Goal: Transaction & Acquisition: Purchase product/service

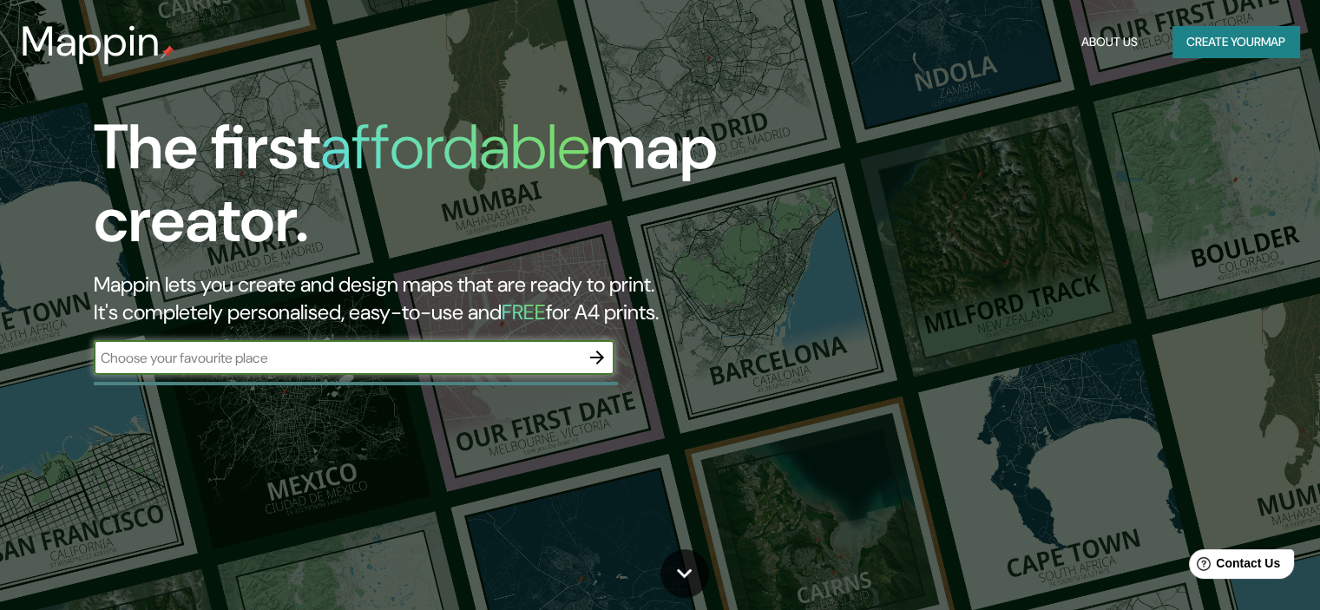
click at [328, 357] on input "text" at bounding box center [337, 358] width 486 height 20
type input "los cabos"
click at [591, 358] on icon "button" at bounding box center [597, 357] width 21 height 21
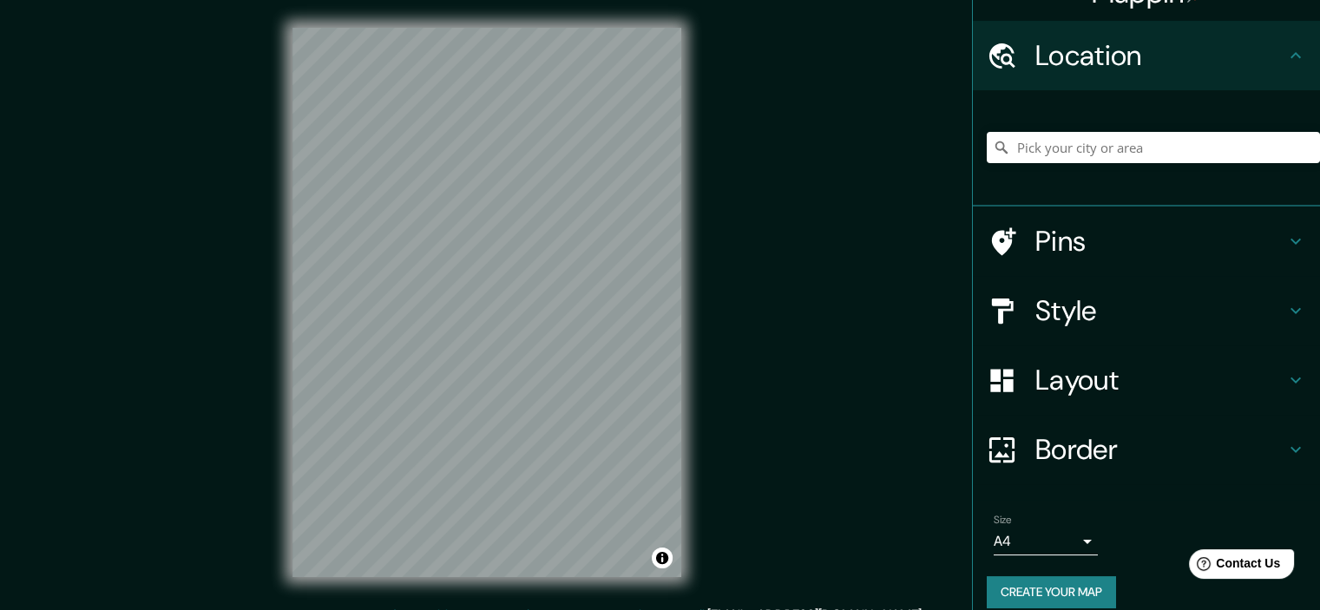
scroll to position [52, 0]
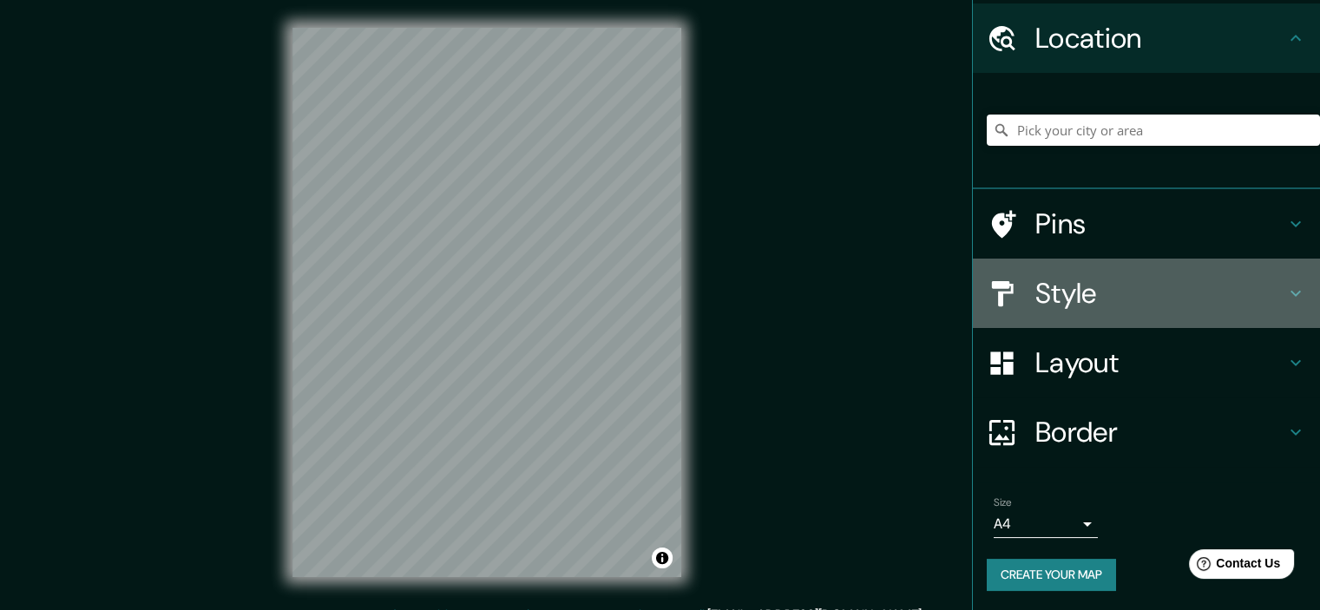
click at [1264, 285] on h4 "Style" at bounding box center [1161, 293] width 250 height 35
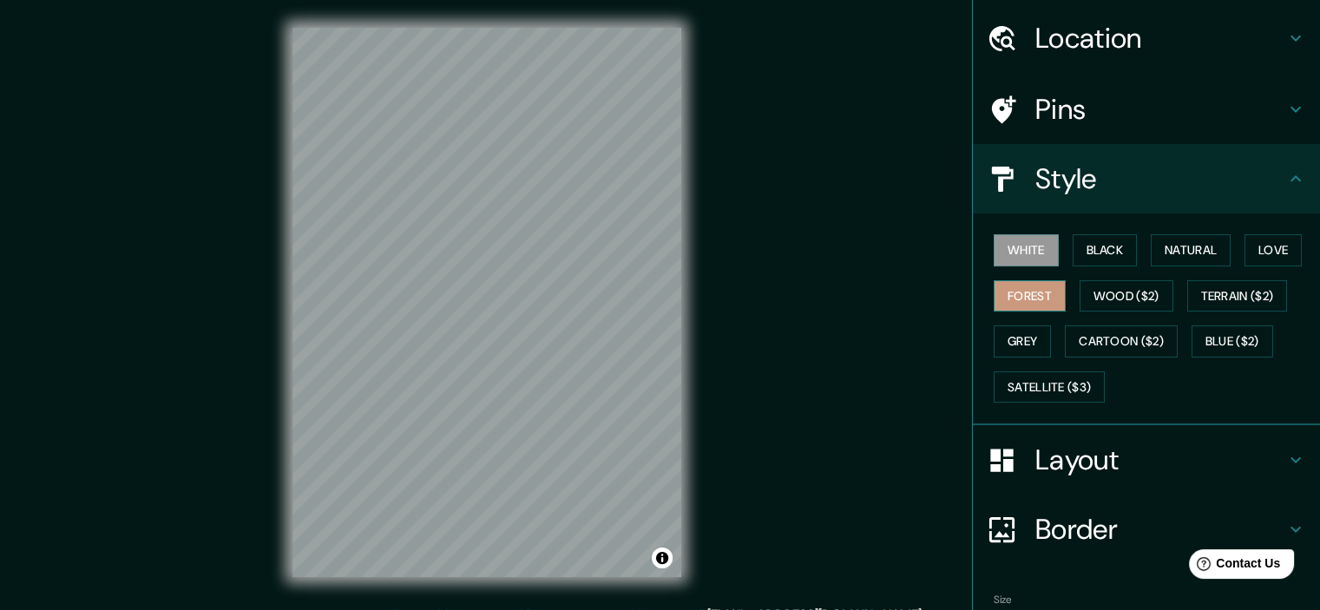
click at [1018, 287] on button "Forest" at bounding box center [1030, 296] width 72 height 32
click at [1097, 248] on button "Black" at bounding box center [1105, 250] width 65 height 32
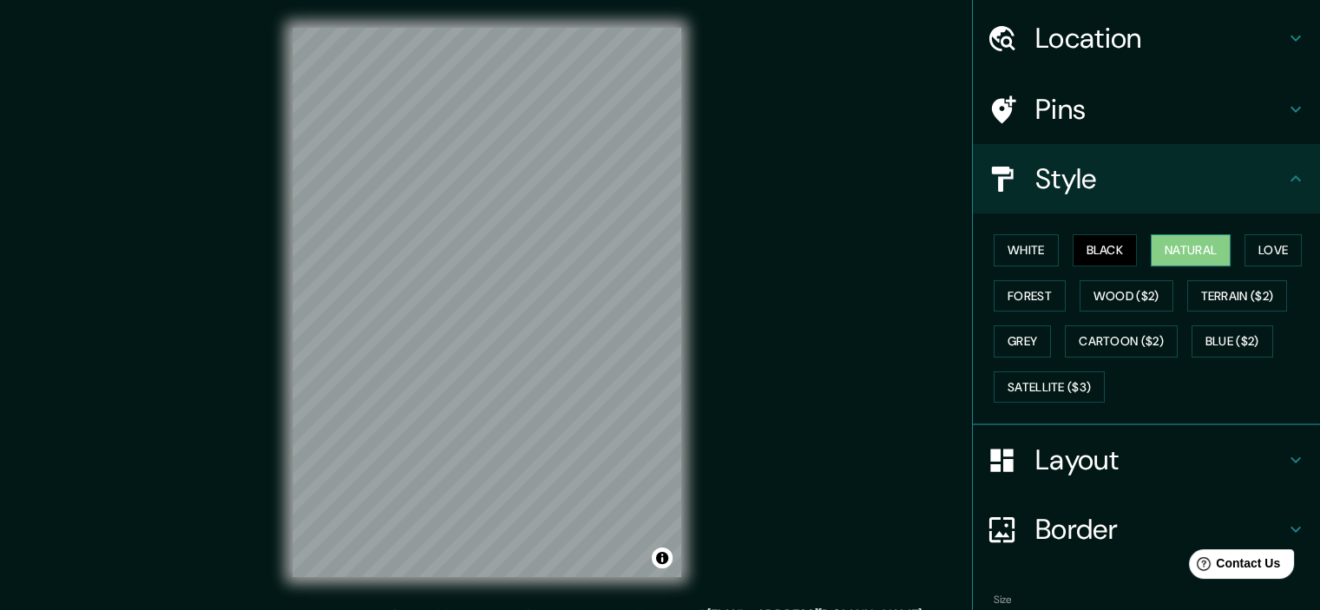
click at [1180, 239] on button "Natural" at bounding box center [1191, 250] width 80 height 32
click at [1267, 239] on button "Love" at bounding box center [1273, 250] width 57 height 32
click at [1167, 245] on button "Natural" at bounding box center [1191, 250] width 80 height 32
click at [1022, 285] on button "Forest" at bounding box center [1030, 296] width 72 height 32
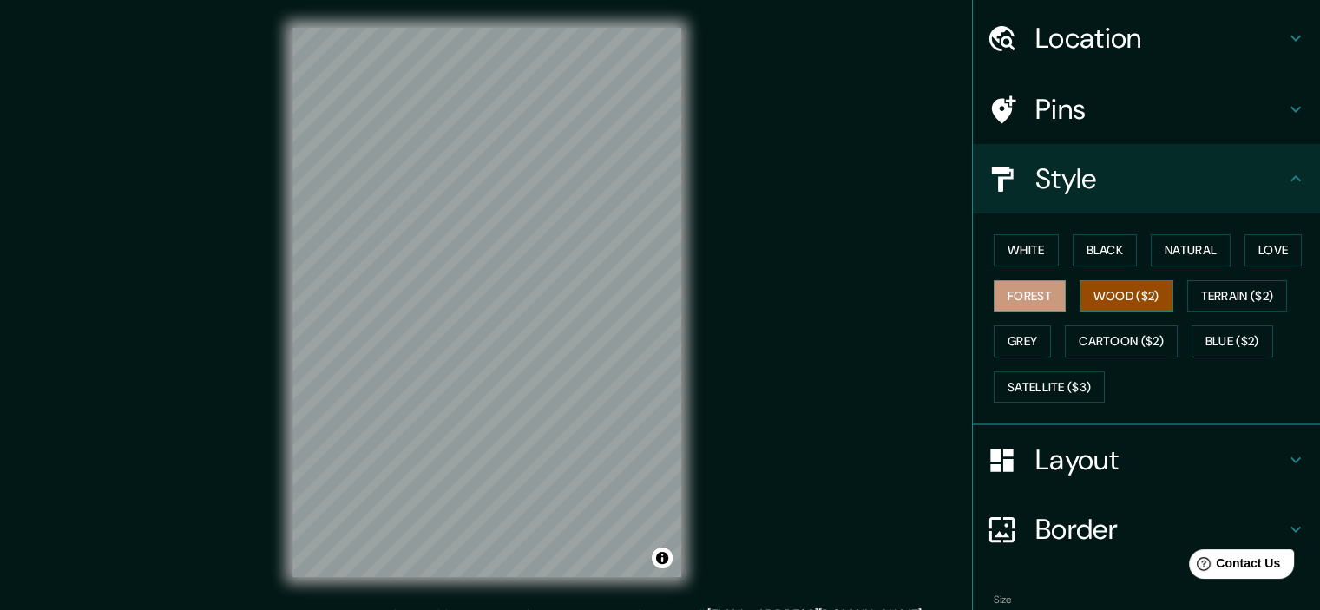
click at [1108, 287] on button "Wood ($2)" at bounding box center [1127, 296] width 94 height 32
click at [1090, 256] on button "Black" at bounding box center [1105, 250] width 65 height 32
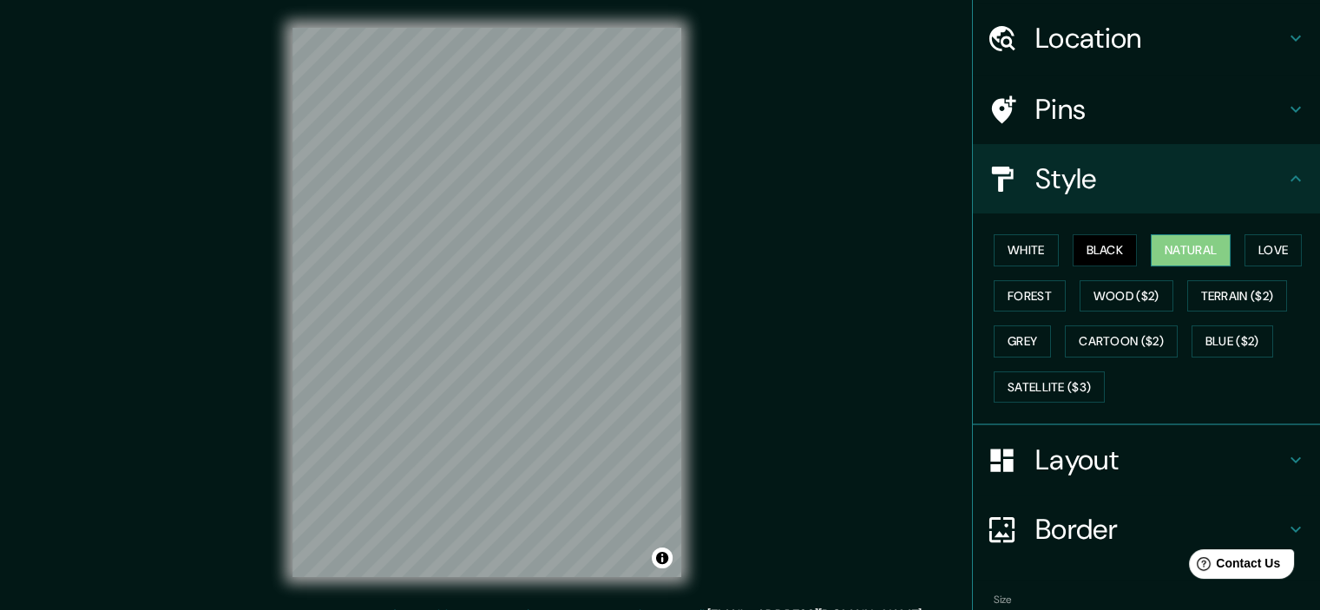
click at [1179, 247] on button "Natural" at bounding box center [1191, 250] width 80 height 32
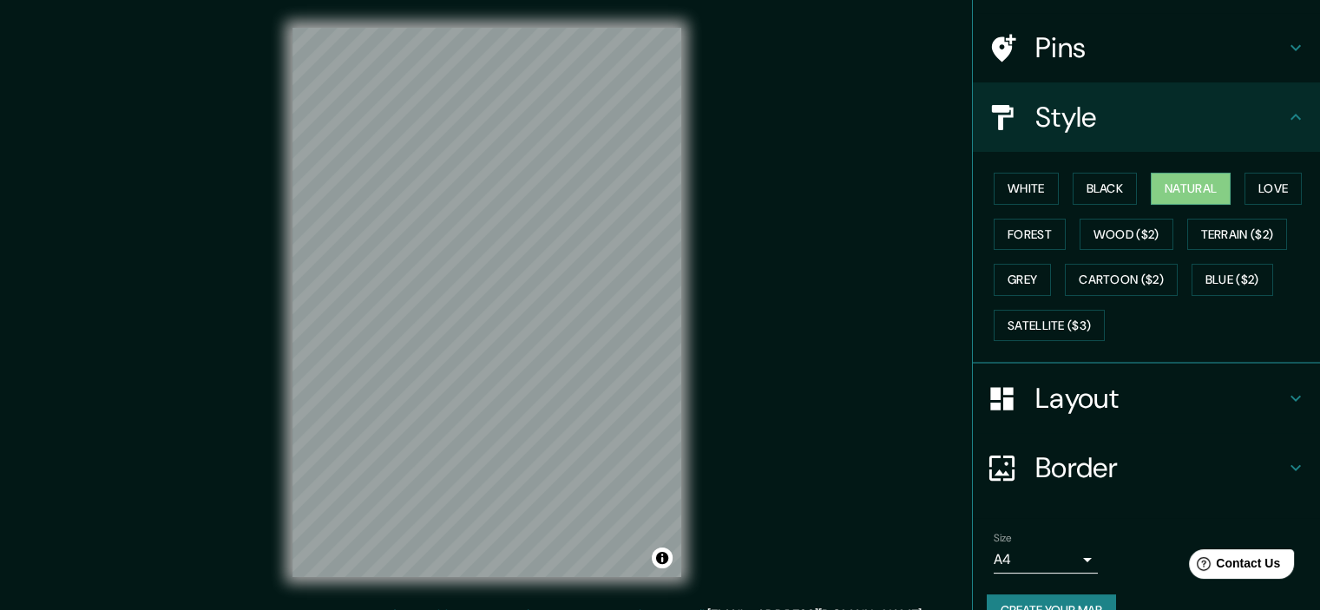
scroll to position [148, 0]
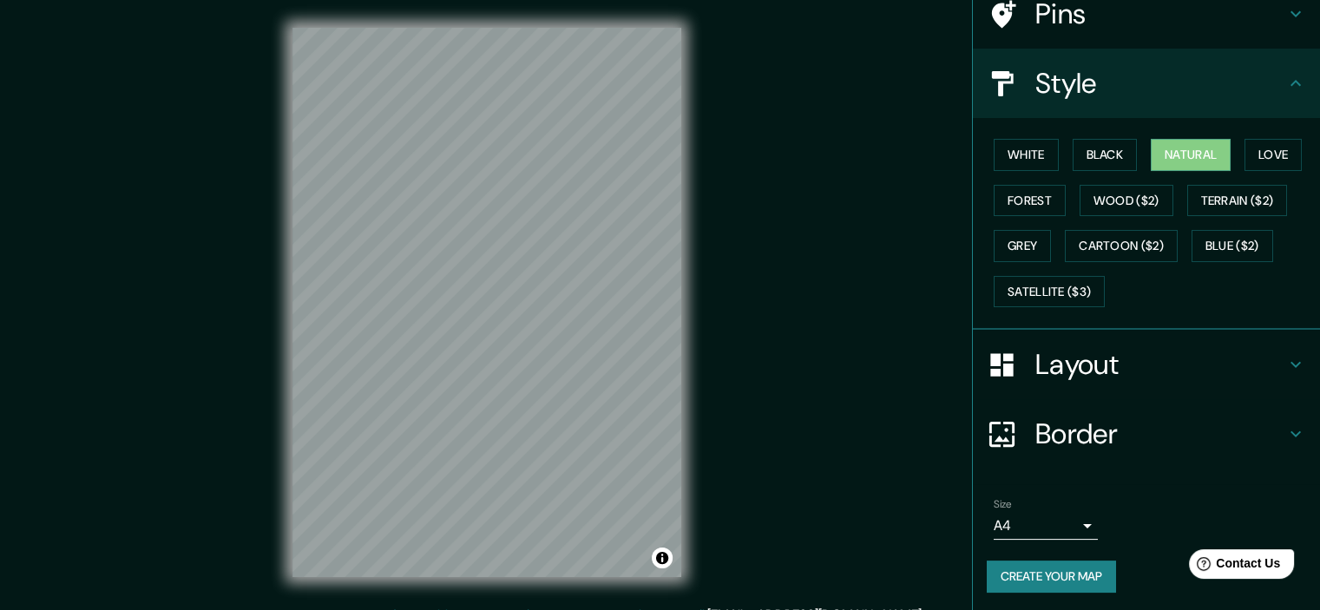
click at [1069, 579] on button "Create your map" at bounding box center [1051, 577] width 129 height 32
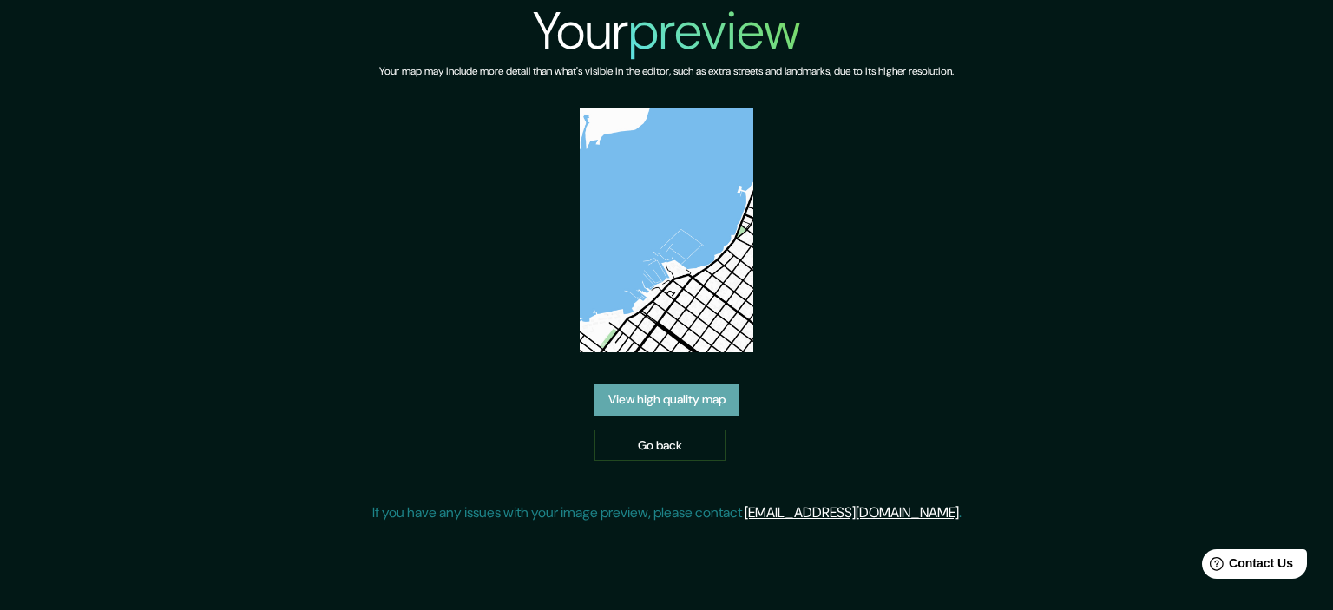
click at [688, 410] on link "View high quality map" at bounding box center [667, 400] width 145 height 32
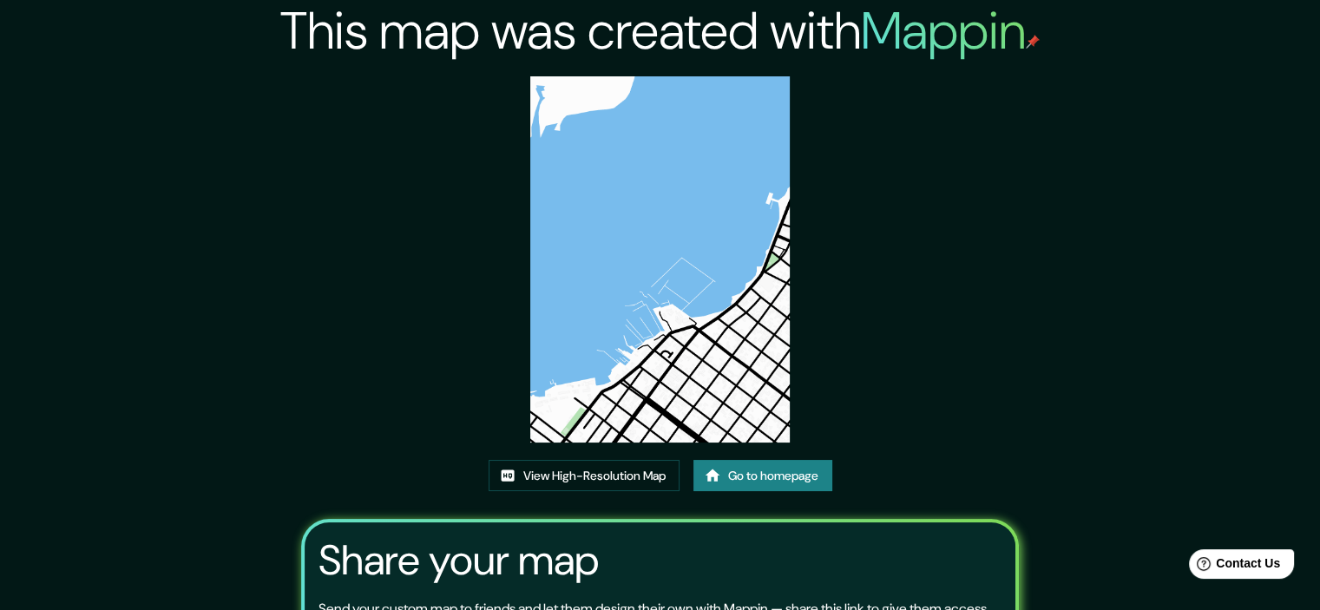
click at [970, 277] on div "This map was created with Mappin View High-Resolution Map Go to homepage Share …" at bounding box center [659, 389] width 759 height 779
